Goal: Task Accomplishment & Management: Manage account settings

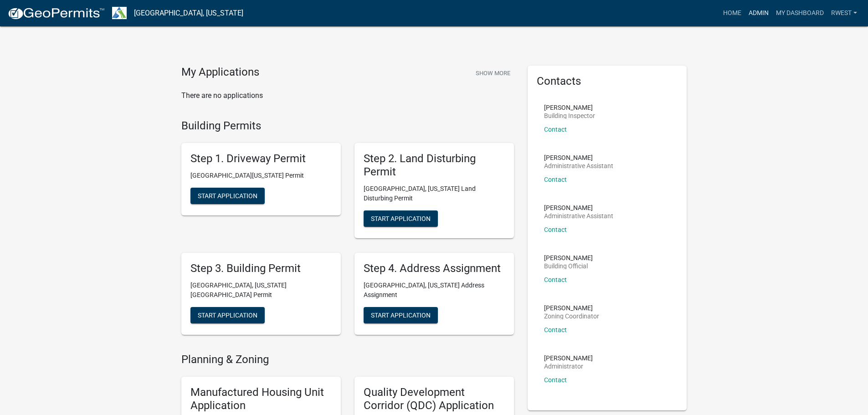
click at [761, 15] on link "Admin" at bounding box center [758, 13] width 27 height 17
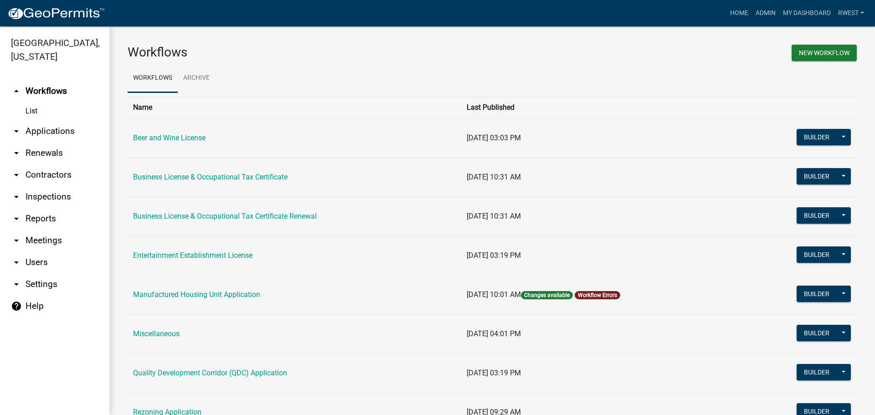
click at [57, 123] on link "arrow_drop_down Applications" at bounding box center [54, 131] width 109 height 22
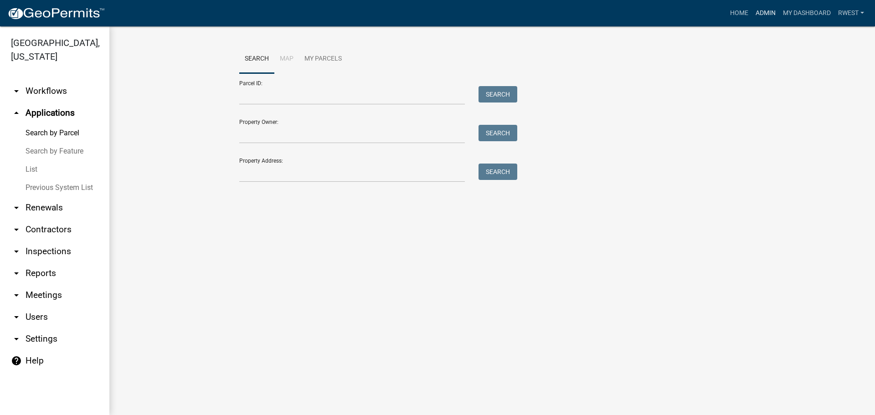
click at [767, 10] on link "Admin" at bounding box center [765, 13] width 27 height 17
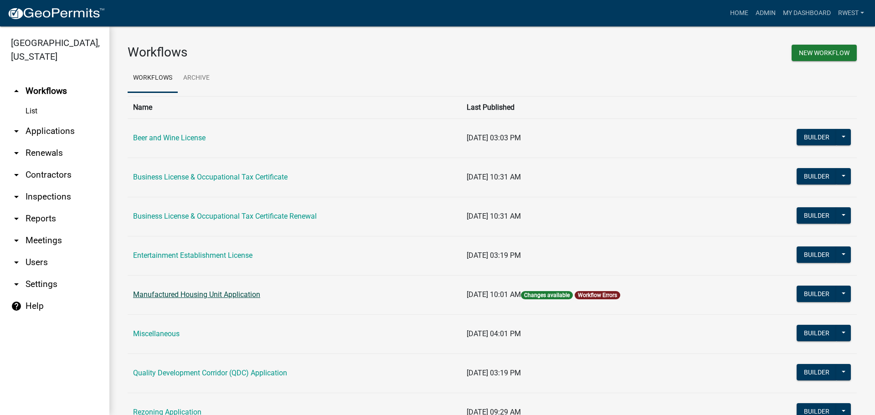
click at [203, 295] on link "Manufactured Housing Unit Application" at bounding box center [196, 294] width 127 height 9
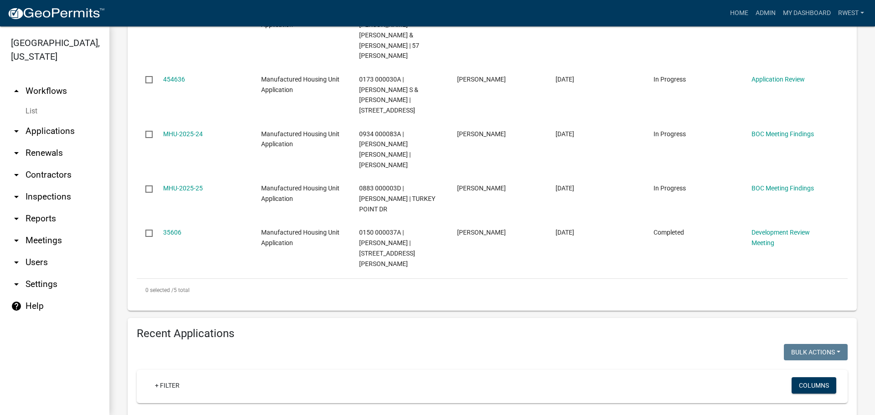
scroll to position [501, 0]
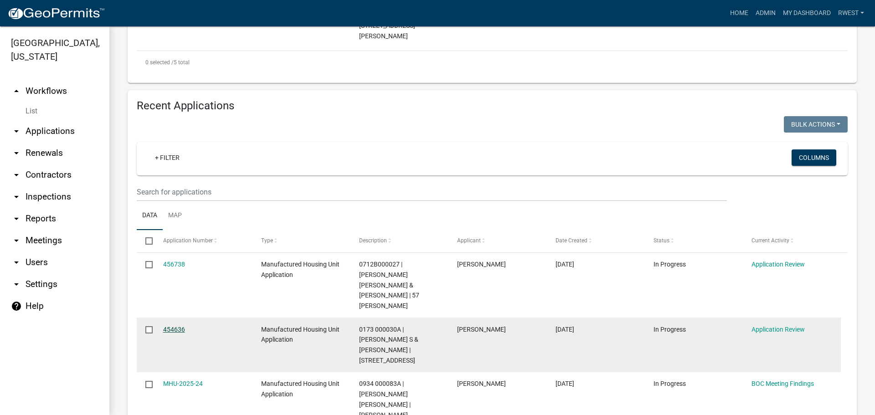
click at [182, 326] on link "454636" at bounding box center [174, 329] width 22 height 7
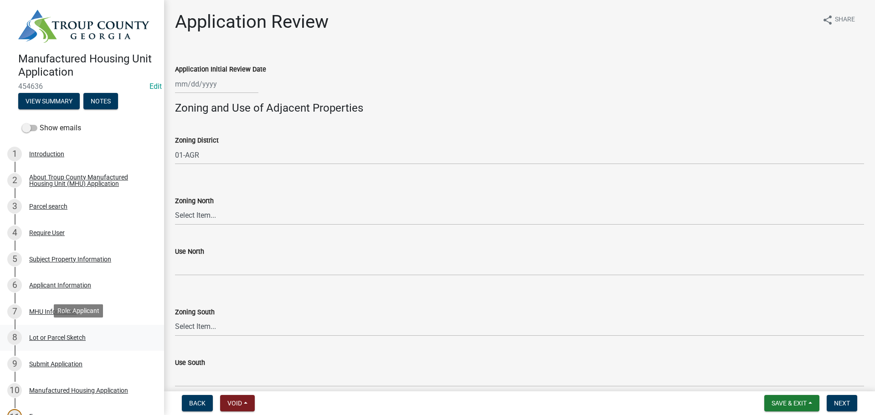
click at [40, 336] on div "Lot or Parcel Sketch" at bounding box center [57, 337] width 56 height 6
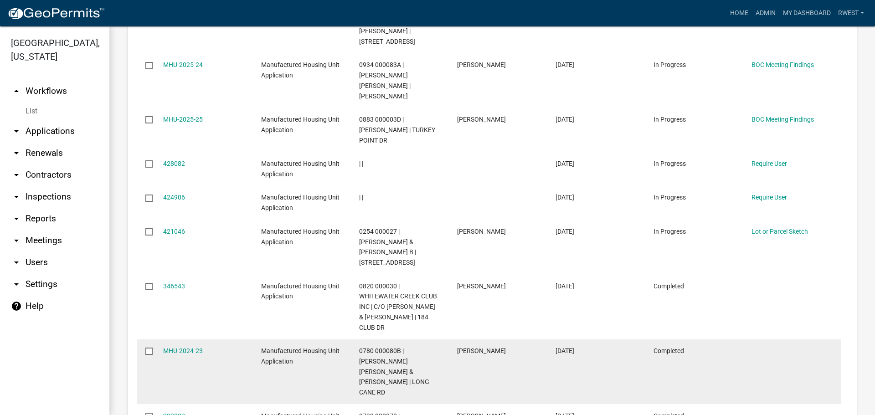
scroll to position [852, 0]
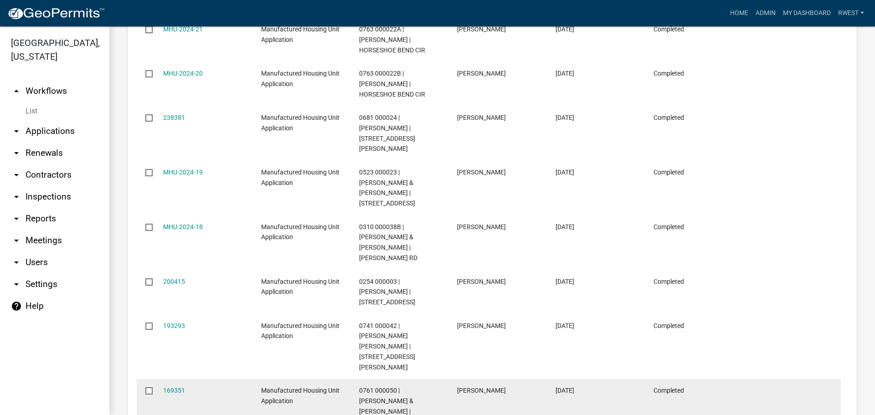
scroll to position [811, 0]
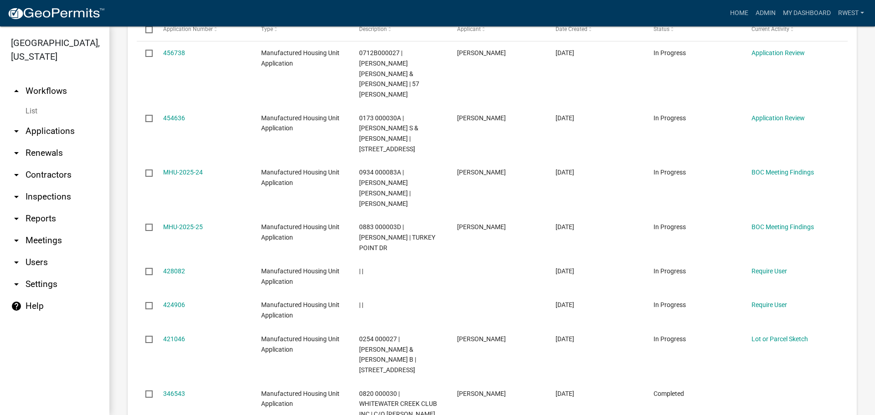
scroll to position [705, 0]
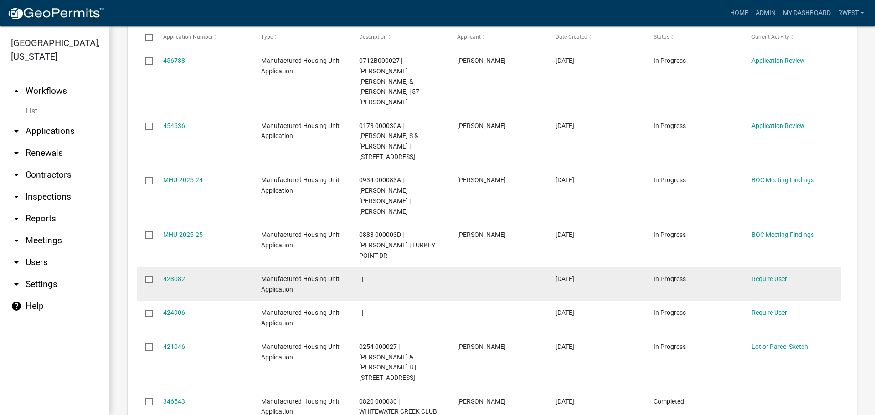
click at [149, 276] on input "checkbox" at bounding box center [148, 279] width 6 height 6
checkbox input "true"
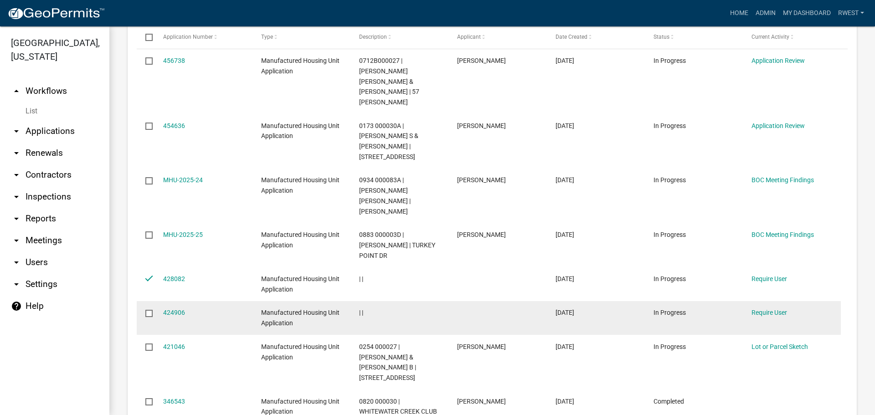
click at [147, 310] on input "checkbox" at bounding box center [148, 313] width 6 height 6
checkbox input "true"
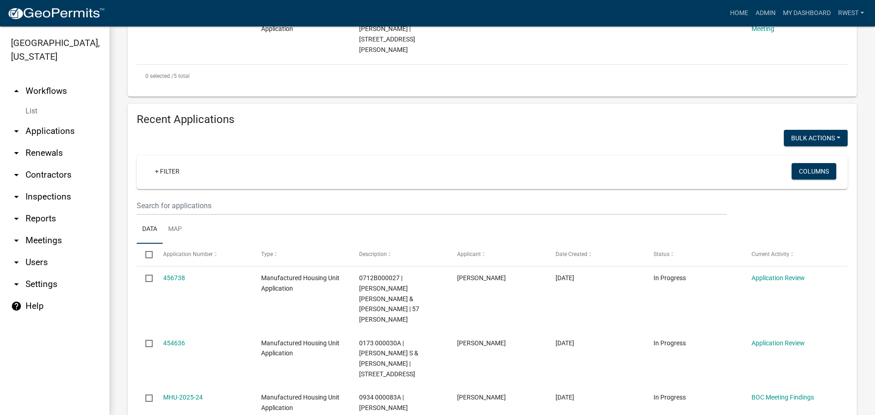
scroll to position [386, 0]
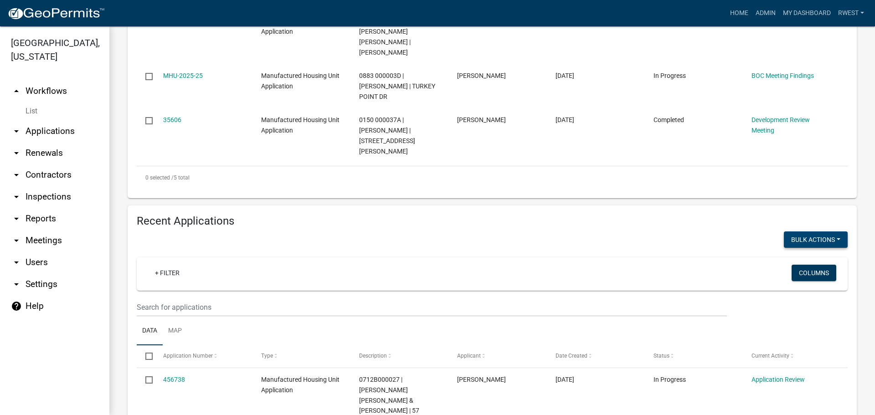
click at [791, 252] on button "Void" at bounding box center [811, 263] width 73 height 22
checkbox input "false"
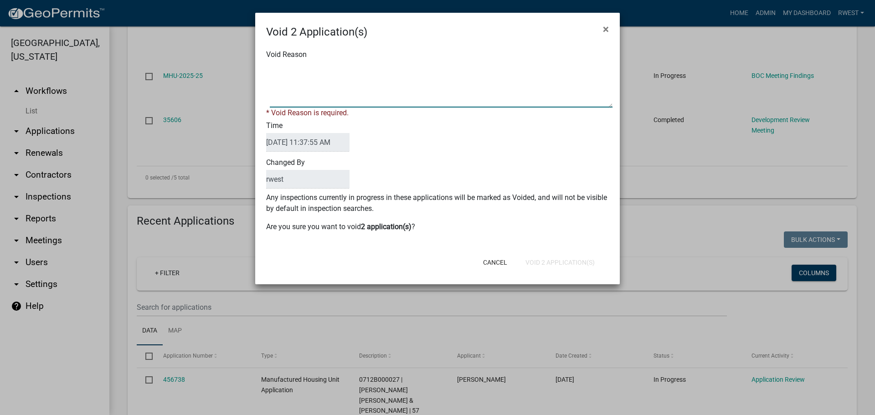
click at [365, 74] on textarea "Void Reason" at bounding box center [441, 85] width 343 height 46
click at [301, 67] on textarea "Void Reason" at bounding box center [441, 85] width 343 height 46
type textarea "Incomplete"
click at [541, 262] on div "Cancel Void 2 Application(s)" at bounding box center [497, 263] width 225 height 24
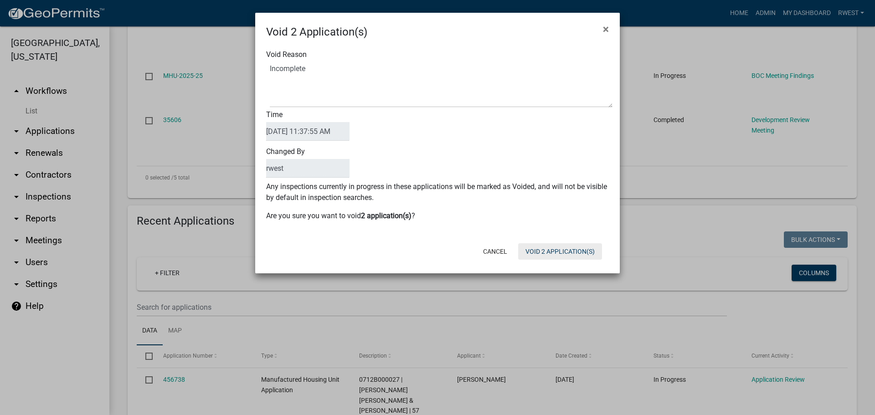
click at [540, 252] on button "Void 2 Application(s)" at bounding box center [560, 251] width 84 height 16
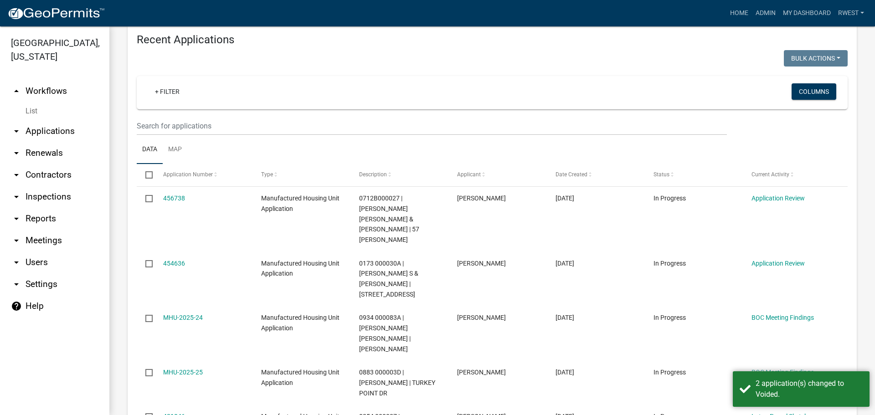
scroll to position [568, 0]
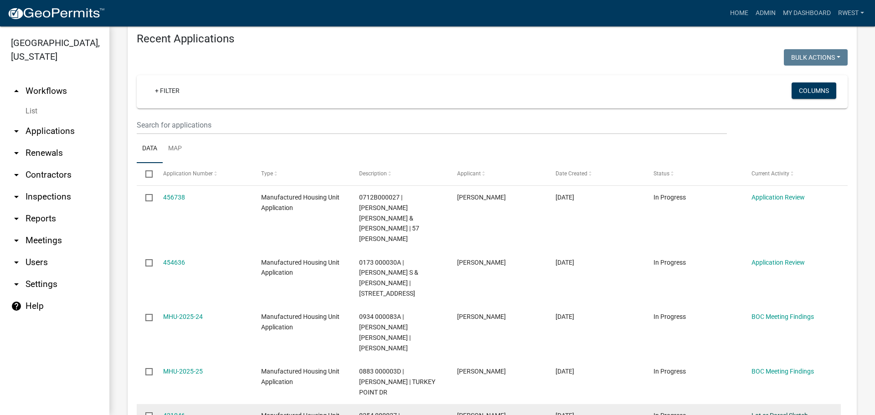
click at [758, 412] on link "Lot or Parcel Sketch" at bounding box center [779, 415] width 56 height 7
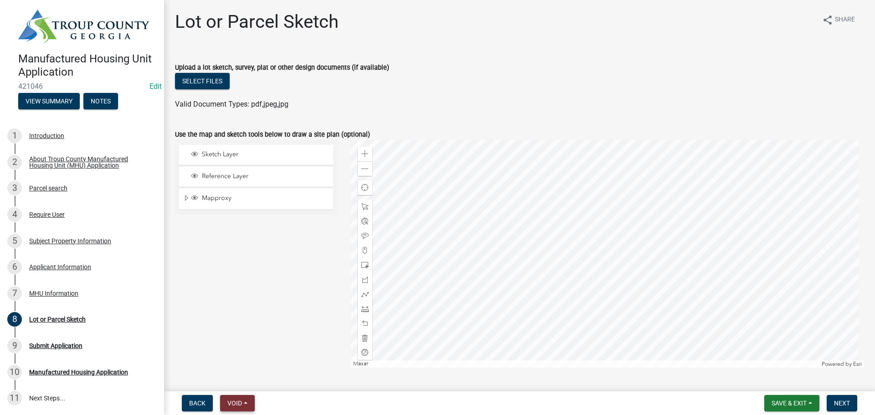
click at [242, 402] on span "Void" at bounding box center [234, 403] width 15 height 7
click at [243, 380] on button "Void" at bounding box center [256, 380] width 73 height 22
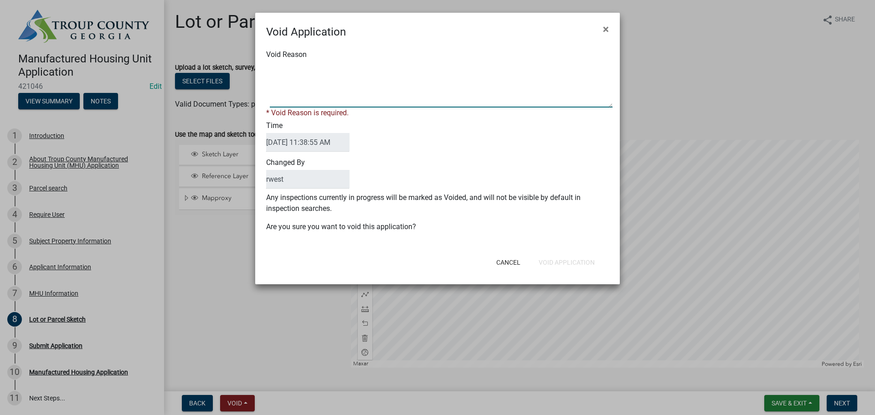
click at [349, 90] on textarea "Void Reason" at bounding box center [441, 85] width 343 height 46
type textarea "Incomplete application"
click at [566, 262] on div "Cancel Void Application" at bounding box center [497, 263] width 225 height 24
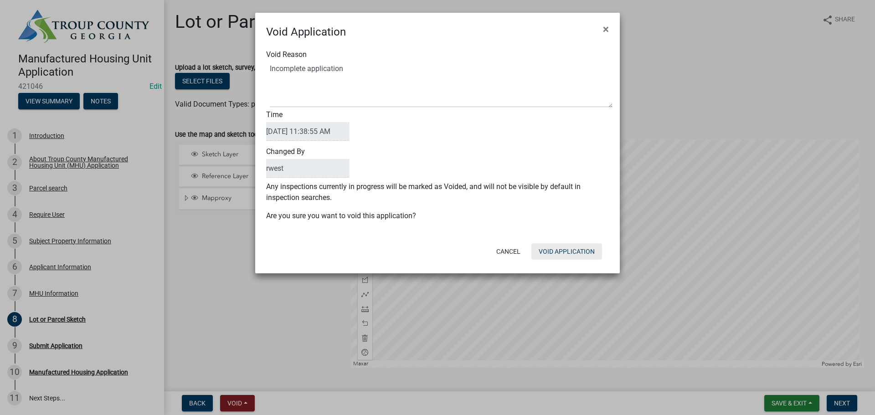
click at [567, 253] on button "Void Application" at bounding box center [566, 251] width 71 height 16
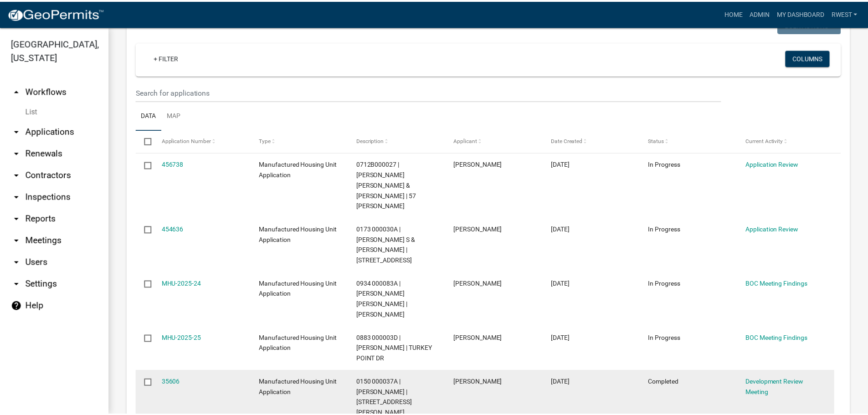
scroll to position [137, 0]
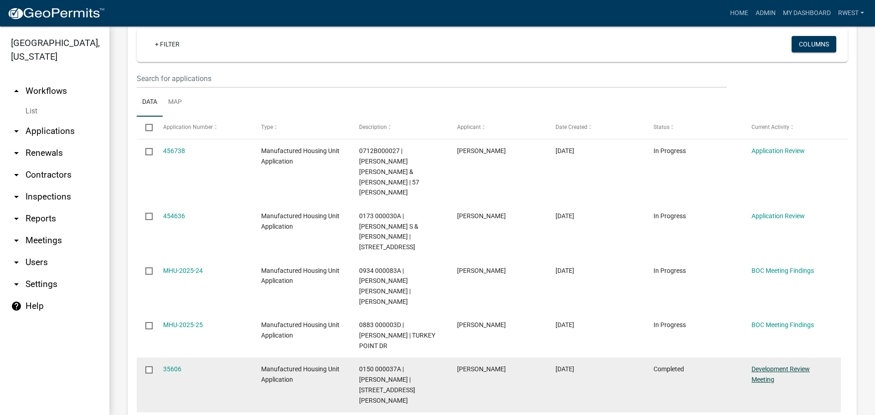
click at [785, 365] on link "Development Review Meeting" at bounding box center [780, 374] width 58 height 18
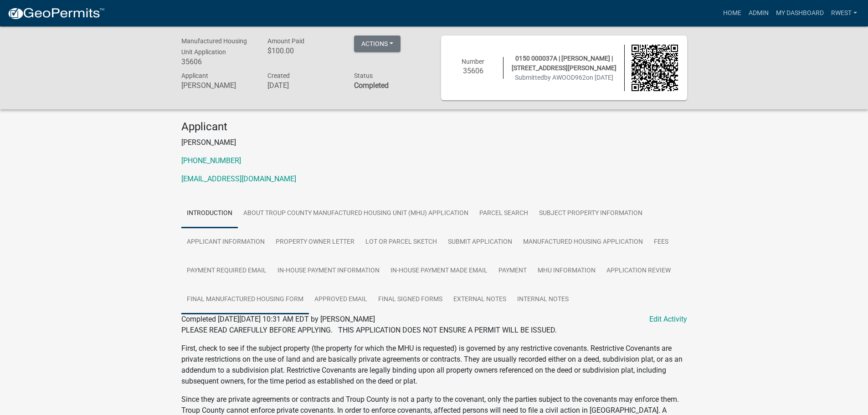
click at [255, 298] on link "Final Manufactured Housing Form" at bounding box center [245, 299] width 128 height 29
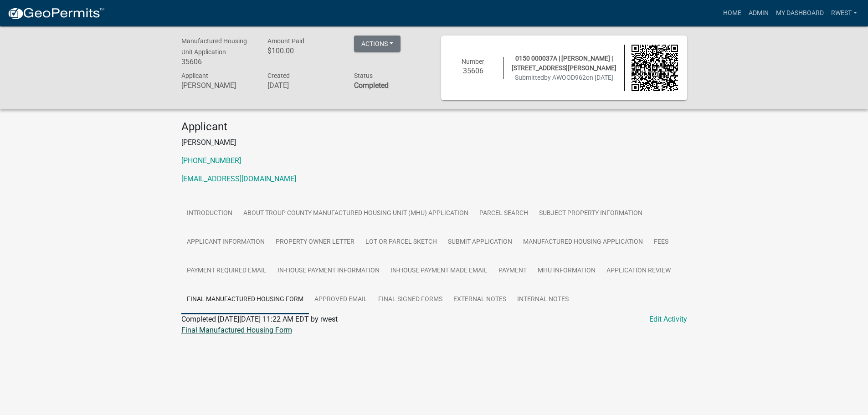
click at [248, 330] on link "Final Manufactured Housing Form" at bounding box center [236, 330] width 111 height 9
click at [751, 13] on link "Admin" at bounding box center [758, 13] width 27 height 17
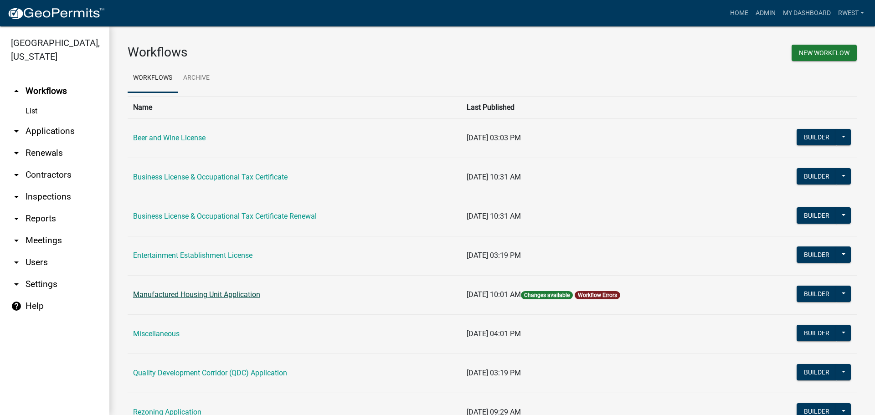
click at [192, 296] on link "Manufactured Housing Unit Application" at bounding box center [196, 294] width 127 height 9
